Goal: Navigation & Orientation: Find specific page/section

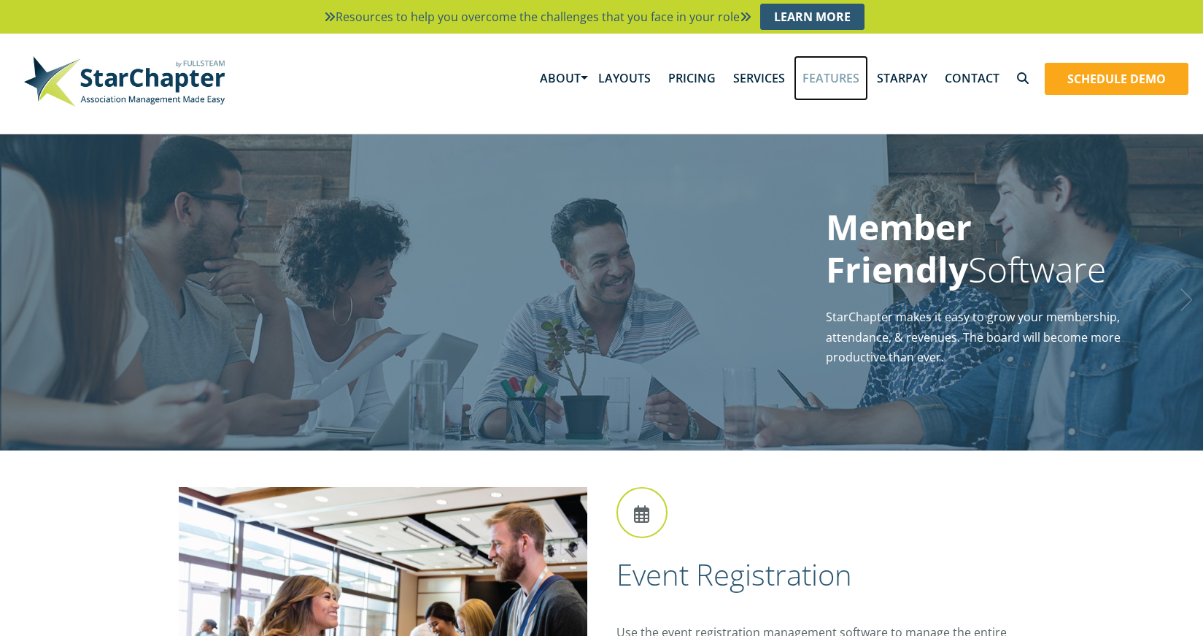
click at [838, 84] on link "Features" at bounding box center [831, 77] width 74 height 45
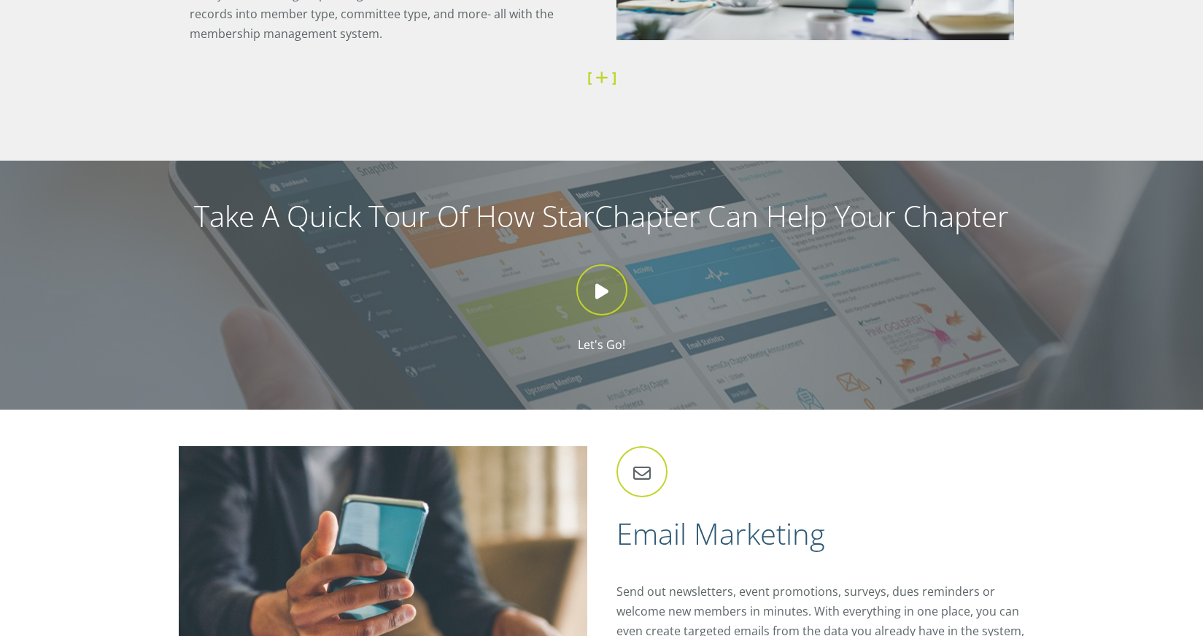
scroll to position [1189, 0]
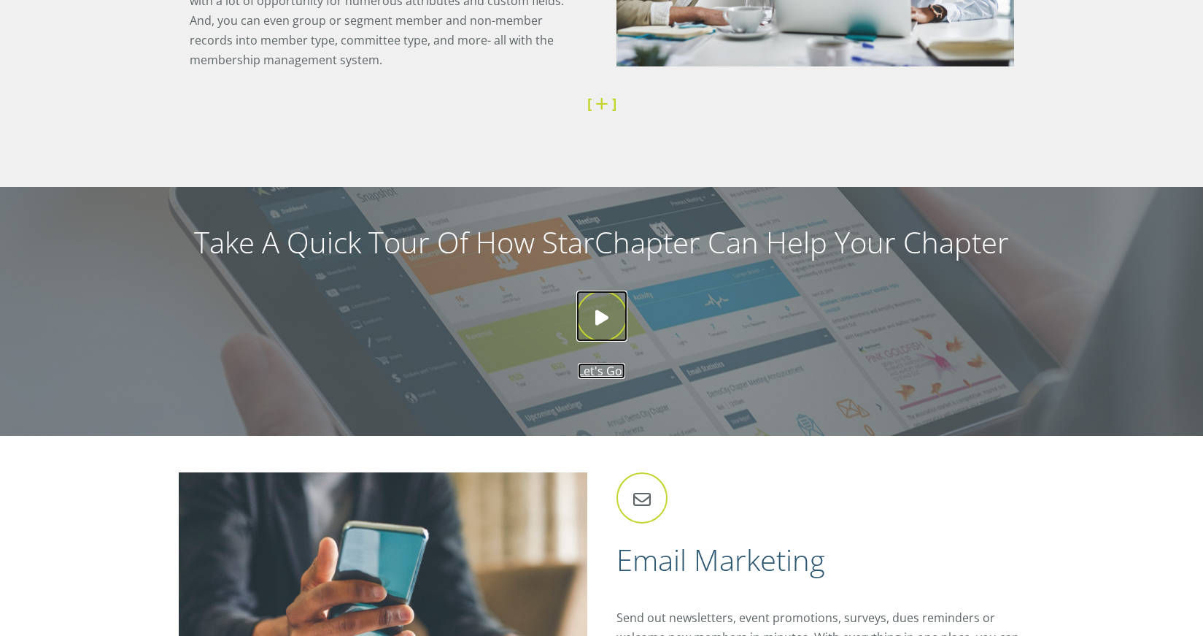
click at [606, 313] on icon at bounding box center [601, 315] width 51 height 51
